Goal: Task Accomplishment & Management: Use online tool/utility

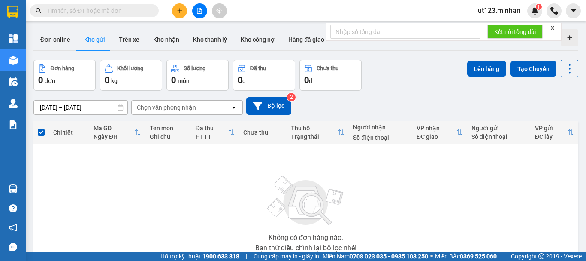
click at [196, 11] on button at bounding box center [199, 10] width 15 height 15
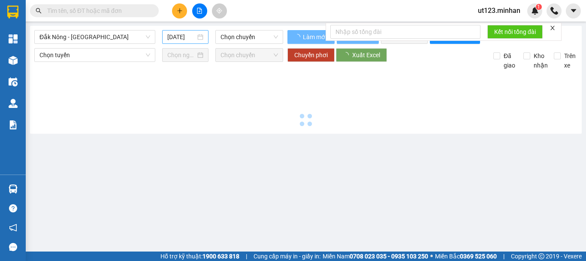
click at [129, 34] on span "Đắk Nông - [GEOGRAPHIC_DATA]" at bounding box center [94, 36] width 111 height 13
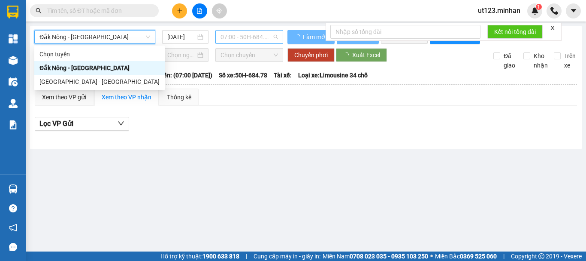
click at [256, 37] on span "07:00 - 50H-684.78" at bounding box center [250, 36] width 58 height 13
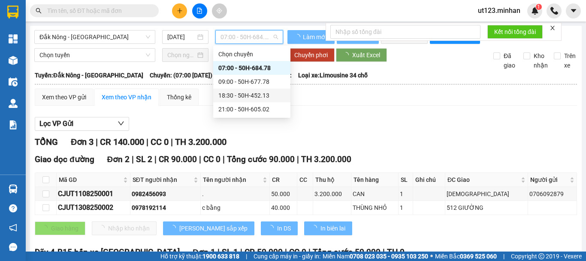
click at [267, 99] on div "18:30 - 50H-452.13" at bounding box center [252, 95] width 67 height 9
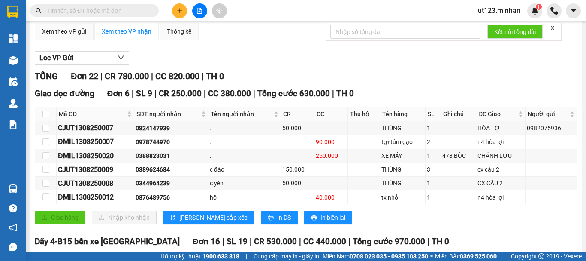
scroll to position [86, 0]
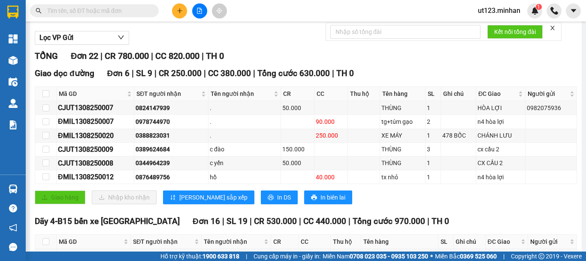
click at [368, 62] on div "TỔNG Đơn 22 | CR 780.000 | CC 820.000 | TH 0" at bounding box center [306, 55] width 543 height 13
click at [199, 202] on span "[PERSON_NAME] sắp xếp" at bounding box center [213, 196] width 68 height 9
click at [48, 111] on input "checkbox" at bounding box center [46, 107] width 7 height 7
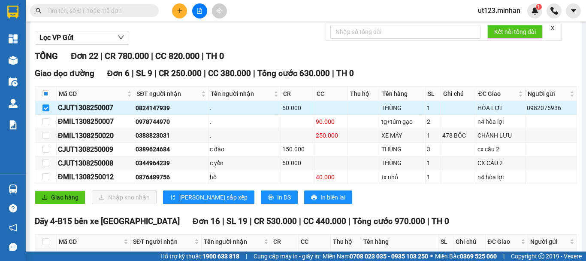
click at [47, 111] on input "checkbox" at bounding box center [46, 107] width 7 height 7
checkbox input "false"
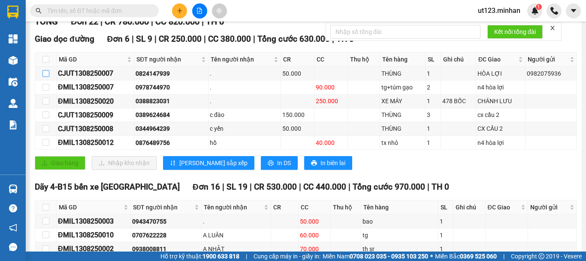
scroll to position [129, 0]
